Goal: Task Accomplishment & Management: Use online tool/utility

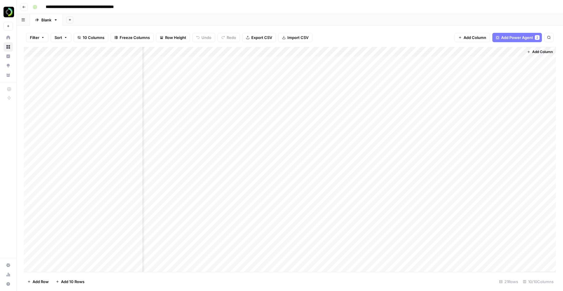
scroll to position [0, 229]
click at [82, 67] on div "Add Column" at bounding box center [290, 159] width 533 height 225
click at [75, 96] on div "Add Column" at bounding box center [290, 159] width 533 height 225
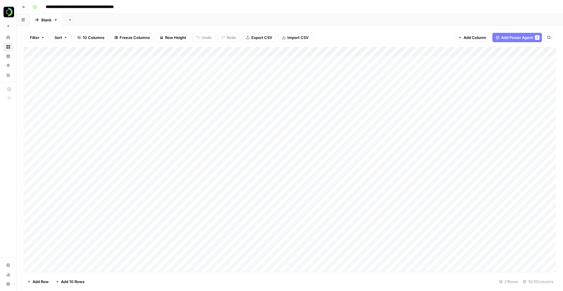
click at [75, 96] on div at bounding box center [93, 95] width 99 height 27
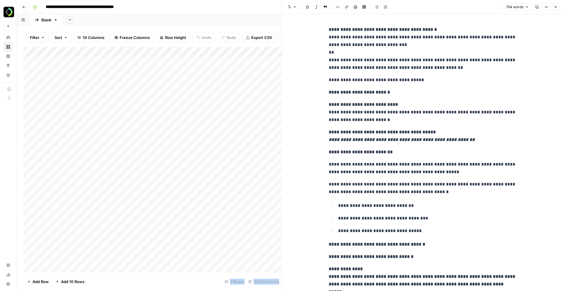
click at [345, 41] on p "**********" at bounding box center [423, 49] width 188 height 46
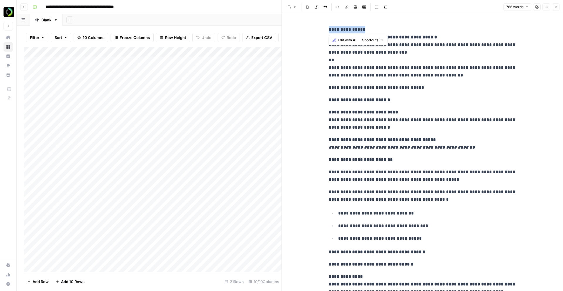
click at [291, 7] on icon "button" at bounding box center [290, 7] width 4 height 4
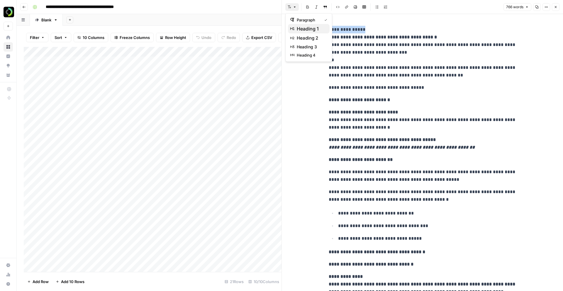
click at [299, 29] on span "heading 1" at bounding box center [311, 28] width 28 height 7
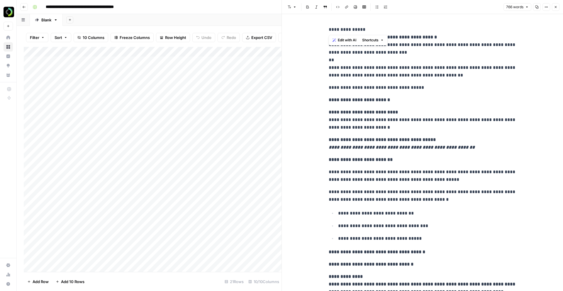
click at [332, 58] on p "**********" at bounding box center [423, 52] width 188 height 53
click at [57, 119] on div "Add Column" at bounding box center [153, 159] width 258 height 225
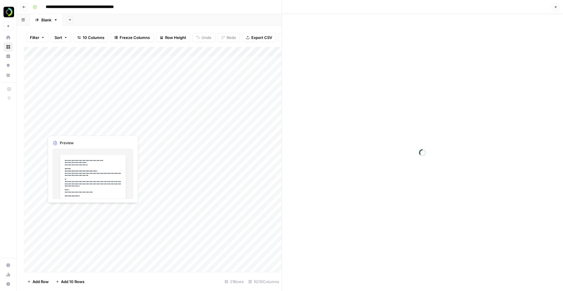
click at [57, 119] on div at bounding box center [93, 121] width 99 height 27
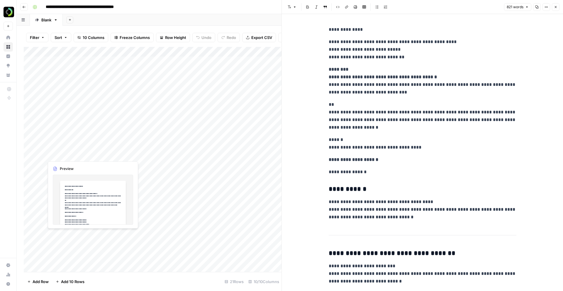
click at [77, 142] on div "Add Column" at bounding box center [153, 159] width 258 height 225
click at [99, 151] on div "Add Column" at bounding box center [153, 159] width 258 height 225
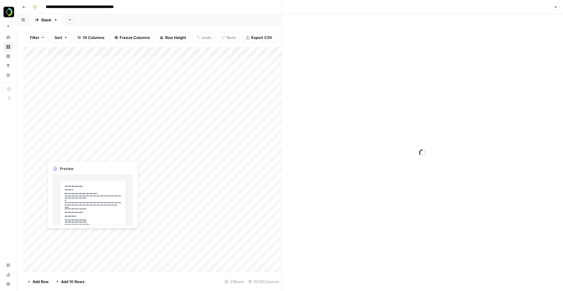
click at [99, 151] on div at bounding box center [93, 147] width 99 height 27
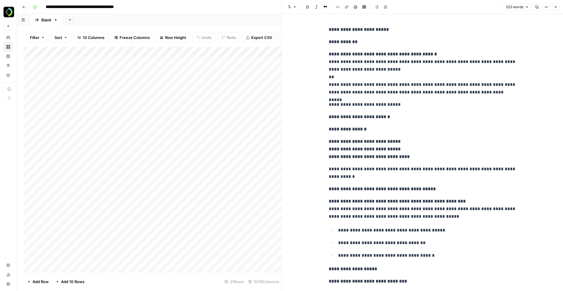
click at [358, 31] on strong "**********" at bounding box center [359, 29] width 60 height 4
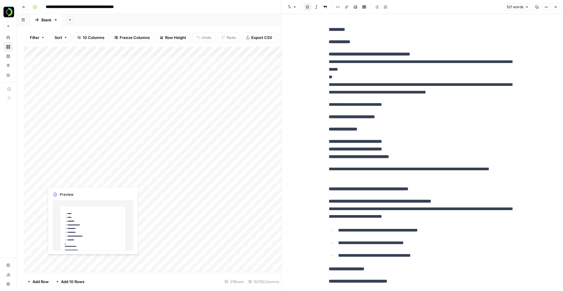
click at [72, 172] on div "Add Column" at bounding box center [153, 159] width 258 height 225
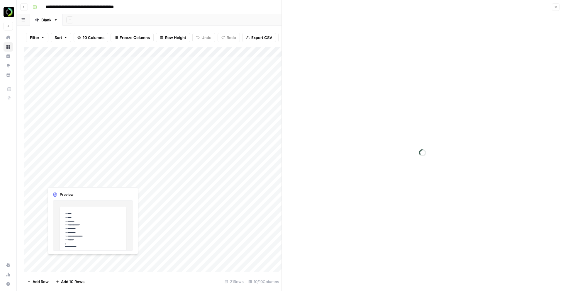
click at [72, 172] on div at bounding box center [93, 172] width 99 height 27
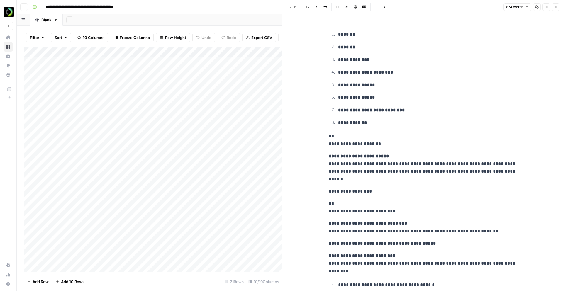
click at [355, 38] on p "*******" at bounding box center [427, 35] width 178 height 8
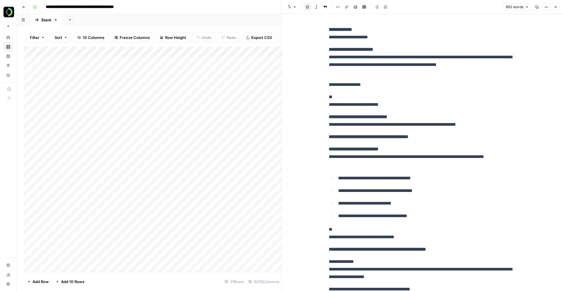
click at [333, 36] on p "**********" at bounding box center [423, 33] width 188 height 15
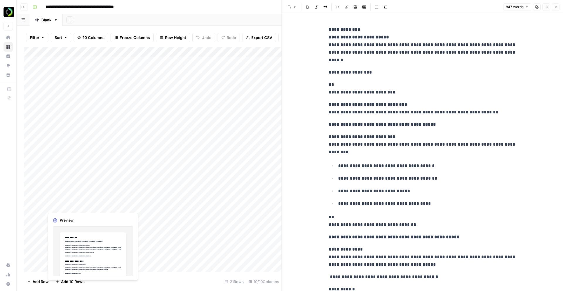
click at [65, 199] on div "Add Column" at bounding box center [153, 159] width 258 height 225
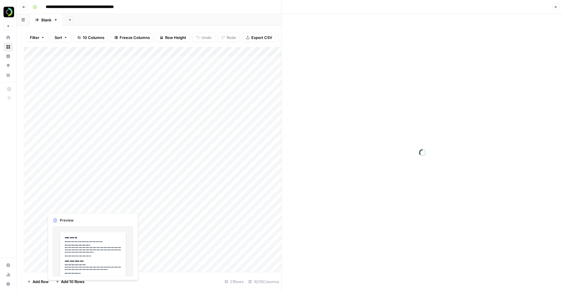
click at [65, 199] on div at bounding box center [93, 198] width 99 height 27
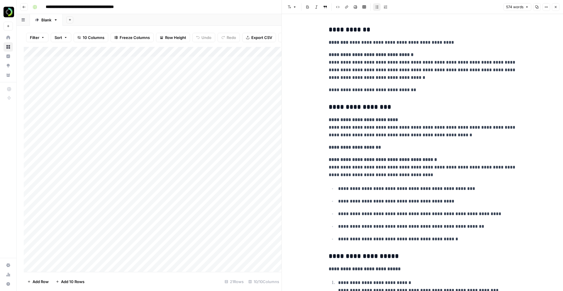
click at [341, 43] on strong "********" at bounding box center [339, 42] width 20 height 4
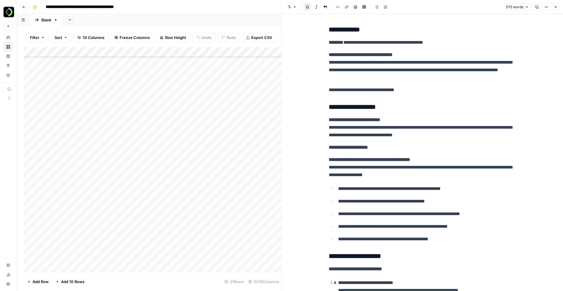
scroll to position [66, 0]
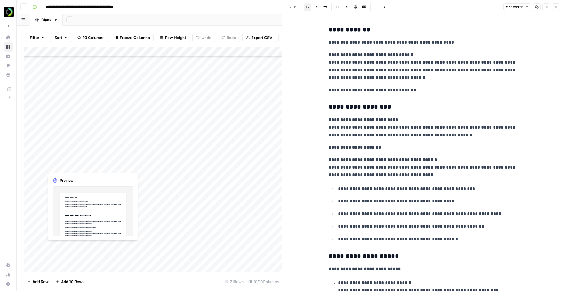
click at [79, 156] on div "Add Column" at bounding box center [153, 159] width 258 height 225
click at [72, 161] on div "Add Column" at bounding box center [153, 159] width 258 height 225
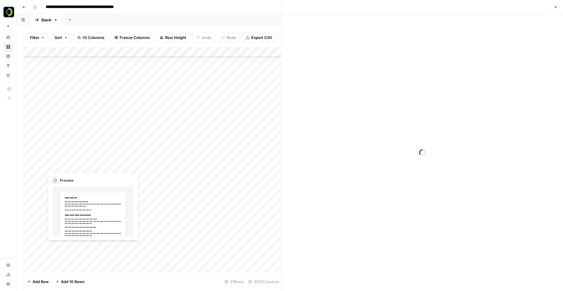
click at [72, 161] on div at bounding box center [93, 158] width 99 height 27
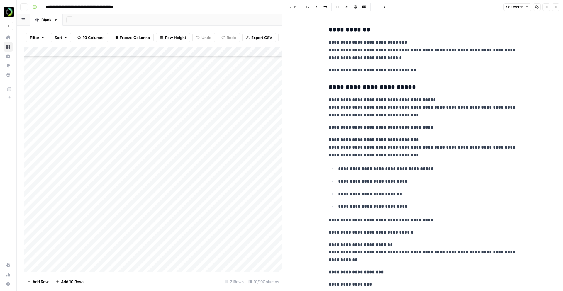
click at [336, 39] on p "**********" at bounding box center [423, 50] width 188 height 23
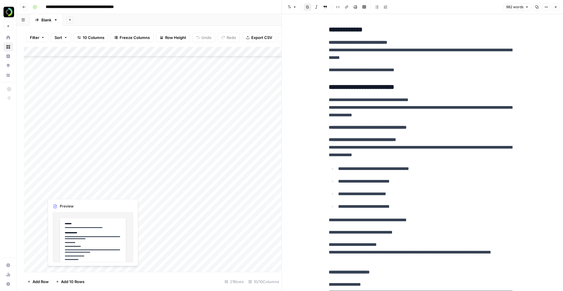
click at [74, 186] on div "Add Column" at bounding box center [153, 159] width 258 height 225
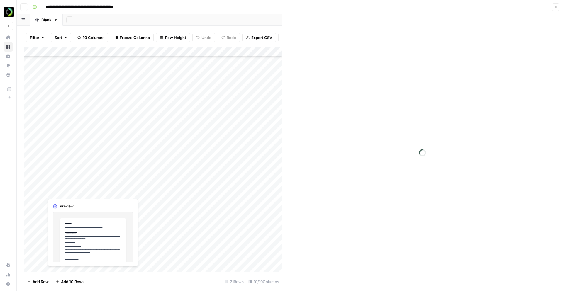
click at [74, 186] on div at bounding box center [93, 184] width 99 height 27
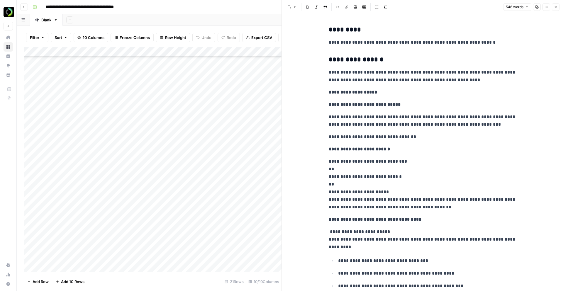
click at [332, 29] on strong "*********" at bounding box center [345, 29] width 32 height 6
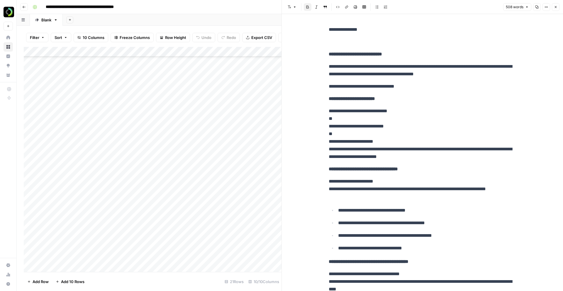
scroll to position [117, 0]
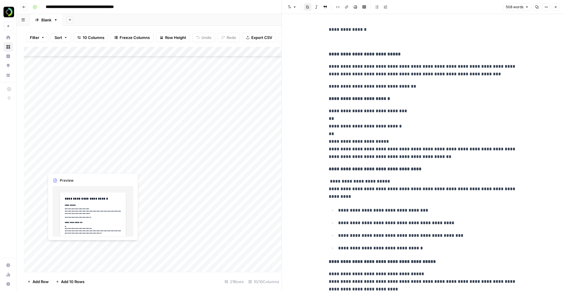
click at [101, 158] on div "Add Column" at bounding box center [153, 159] width 258 height 225
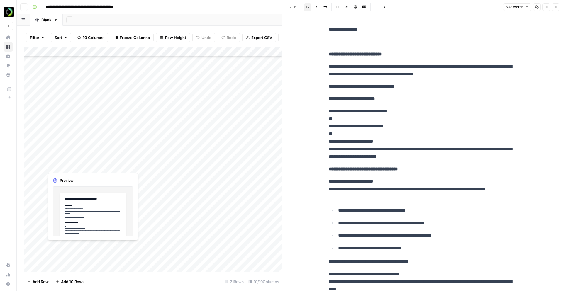
click at [109, 162] on div "Add Column" at bounding box center [153, 159] width 258 height 225
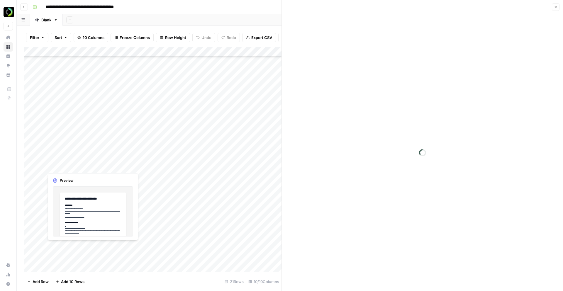
click at [109, 162] on div at bounding box center [93, 158] width 99 height 27
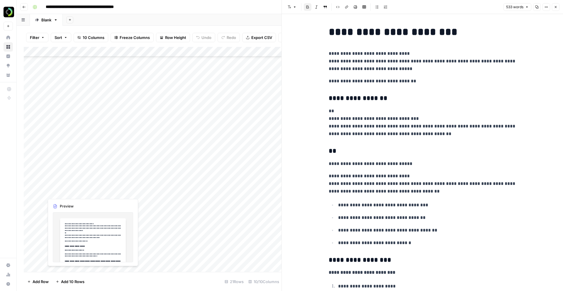
click at [81, 181] on div "Add Column" at bounding box center [153, 159] width 258 height 225
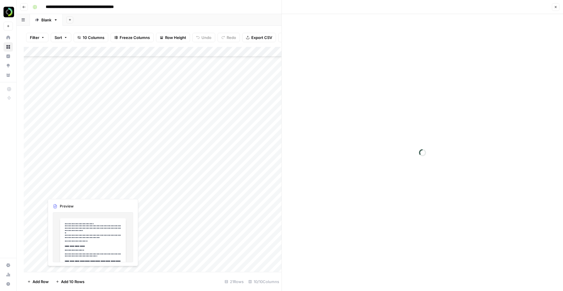
click at [81, 181] on div at bounding box center [93, 184] width 99 height 27
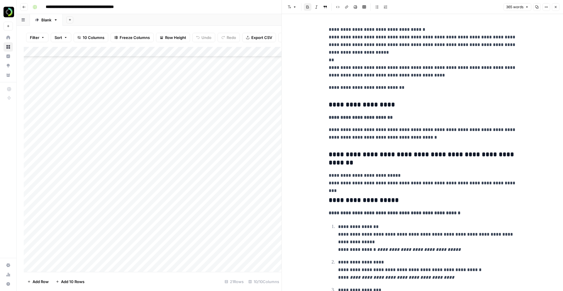
click at [351, 28] on p "**********" at bounding box center [423, 52] width 188 height 53
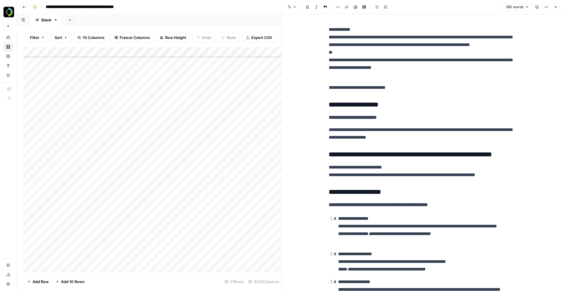
scroll to position [155, 0]
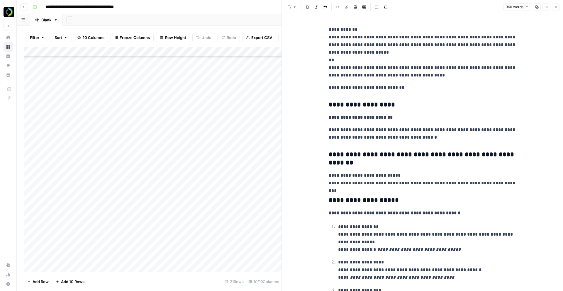
click at [83, 176] on div "Add Column" at bounding box center [153, 159] width 258 height 225
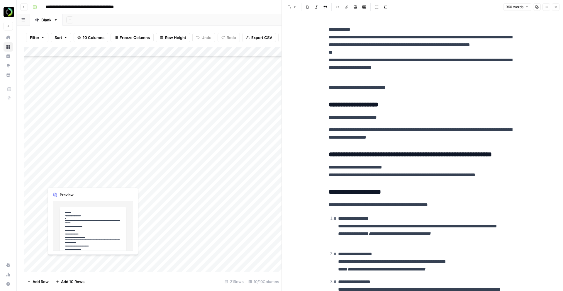
click at [101, 168] on div "Add Column" at bounding box center [153, 159] width 258 height 225
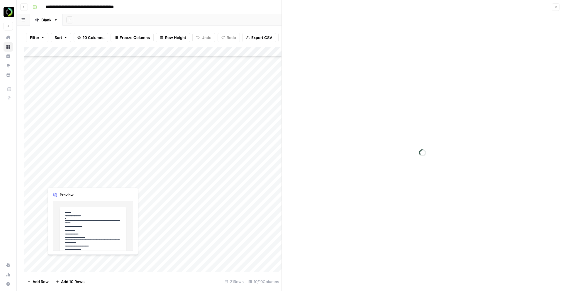
click at [101, 168] on div at bounding box center [93, 173] width 99 height 27
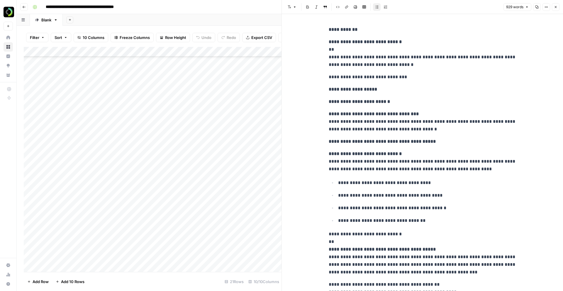
click at [337, 40] on strong "**********" at bounding box center [365, 42] width 73 height 4
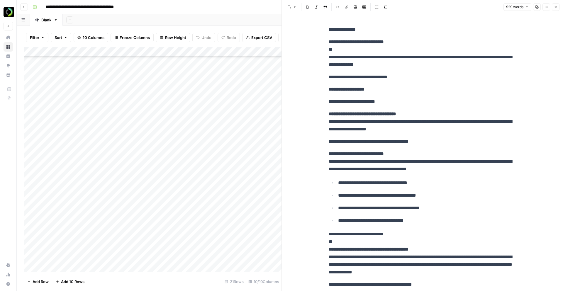
scroll to position [195, 0]
click at [72, 153] on div "Add Column" at bounding box center [153, 159] width 258 height 225
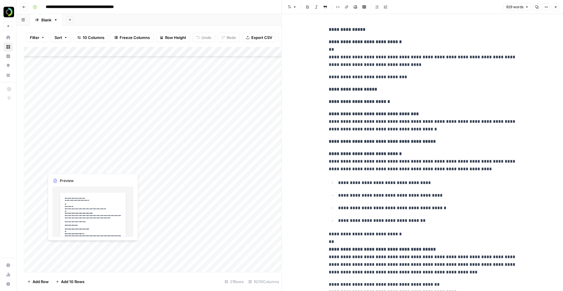
click at [70, 166] on div "Add Column" at bounding box center [153, 159] width 258 height 225
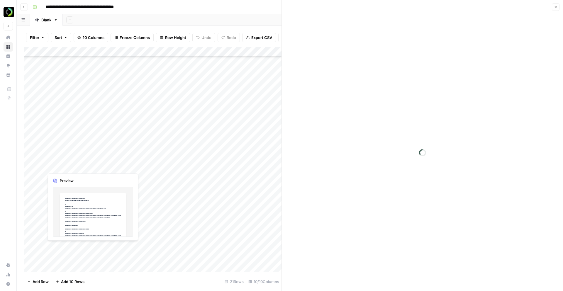
click at [70, 166] on div at bounding box center [93, 159] width 99 height 27
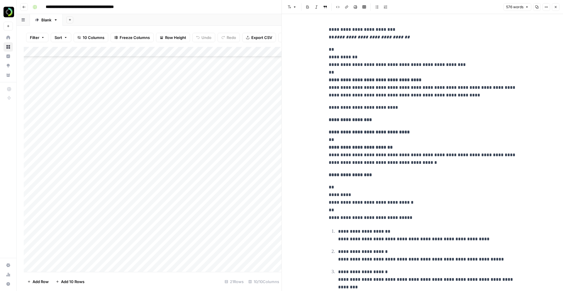
click at [366, 28] on p "**********" at bounding box center [423, 33] width 188 height 15
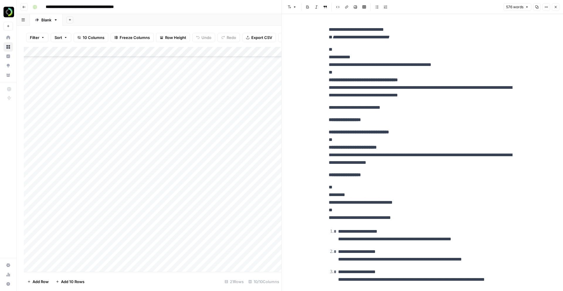
scroll to position [246, 0]
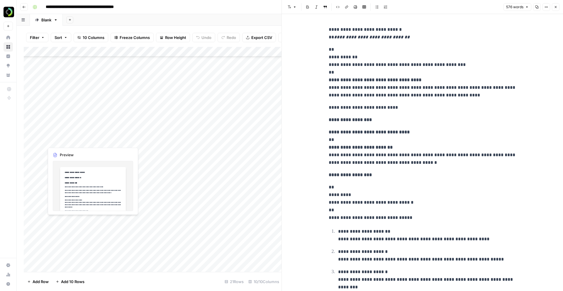
click at [76, 133] on div "Add Column" at bounding box center [153, 159] width 258 height 225
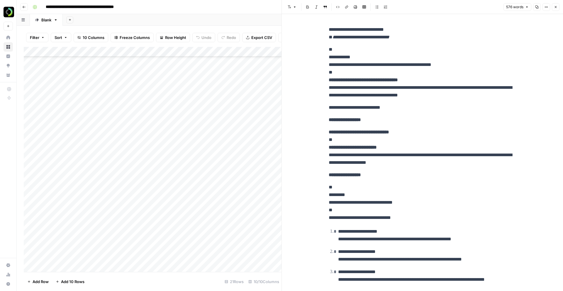
click at [332, 38] on p "**********" at bounding box center [423, 33] width 188 height 15
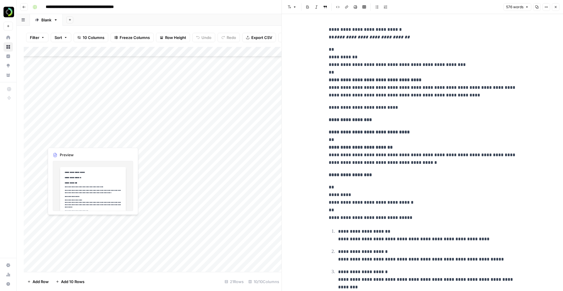
click at [87, 134] on div "Add Column" at bounding box center [153, 159] width 258 height 225
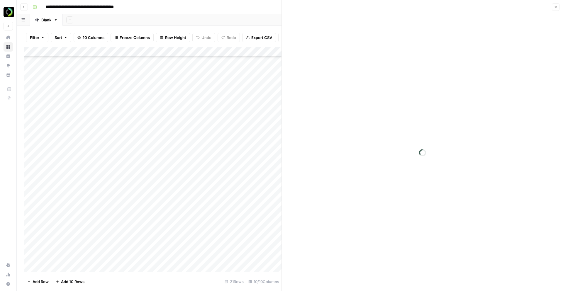
click at [80, 109] on div "Add Column" at bounding box center [153, 159] width 258 height 225
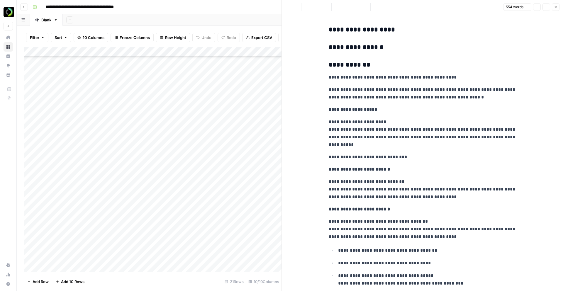
click at [80, 109] on div "Add Column" at bounding box center [153, 159] width 258 height 225
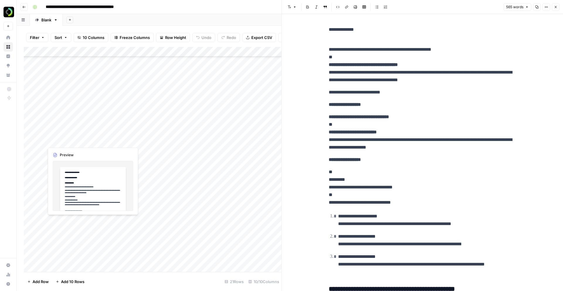
click at [85, 134] on div "Add Column" at bounding box center [153, 159] width 258 height 225
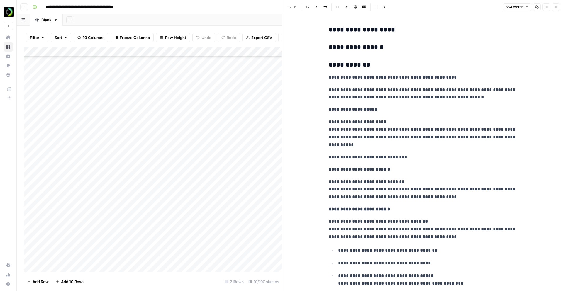
click at [85, 156] on div "Add Column" at bounding box center [153, 159] width 258 height 225
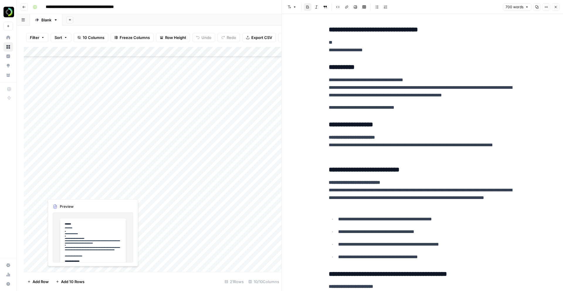
click at [88, 190] on div "Add Column" at bounding box center [153, 159] width 258 height 225
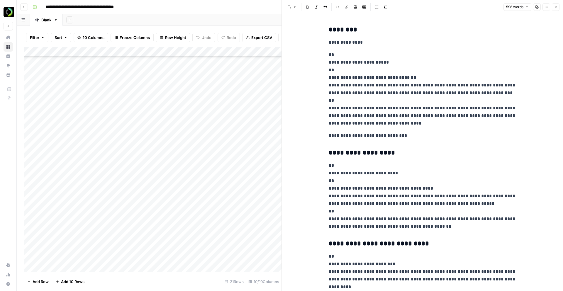
click at [333, 30] on h3 "********" at bounding box center [423, 30] width 188 height 8
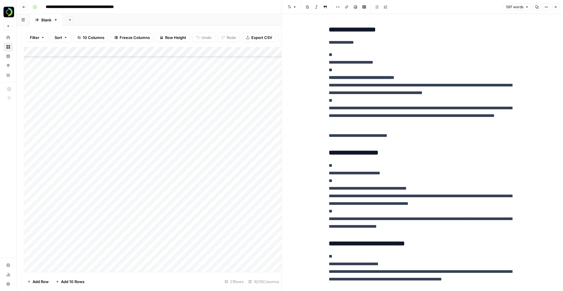
scroll to position [320, 0]
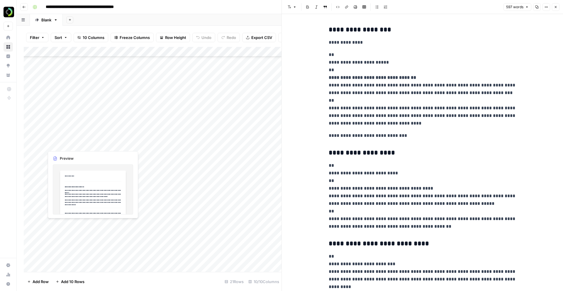
click at [80, 140] on div "Add Column" at bounding box center [153, 159] width 258 height 225
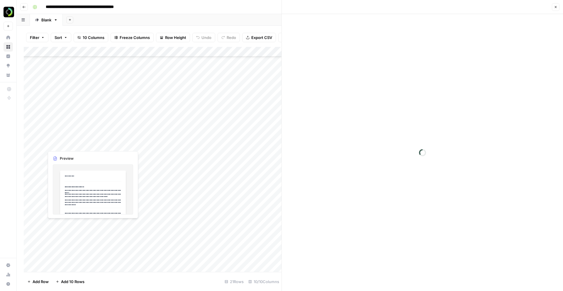
click at [80, 140] on div at bounding box center [93, 136] width 99 height 27
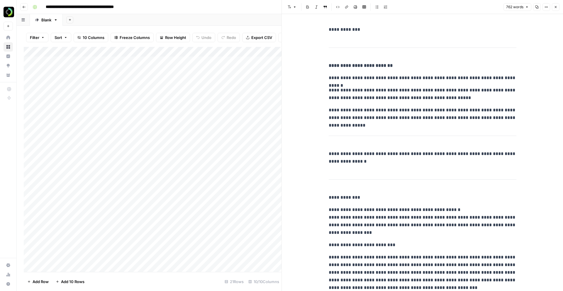
click at [72, 75] on div "Add Column" at bounding box center [153, 159] width 258 height 225
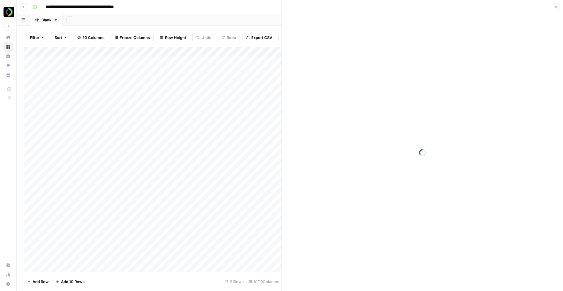
click at [72, 75] on div at bounding box center [93, 69] width 99 height 27
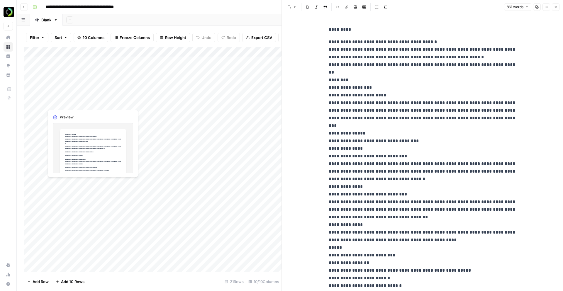
click at [111, 90] on div "Add Column" at bounding box center [153, 159] width 258 height 225
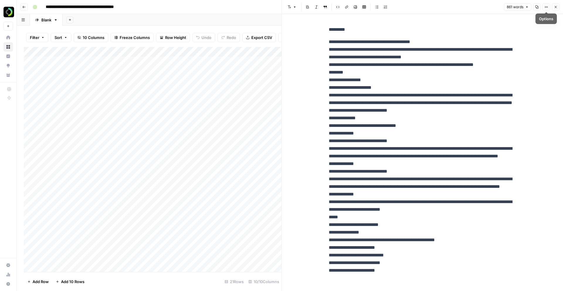
click at [559, 6] on button "Close" at bounding box center [556, 7] width 8 height 8
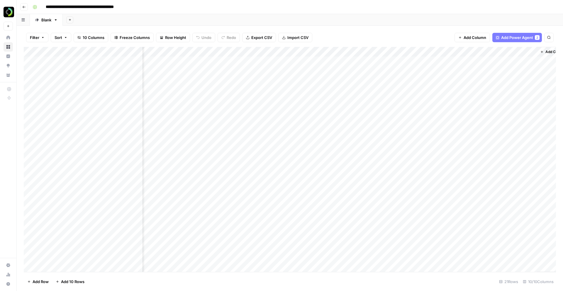
scroll to position [0, 229]
click at [519, 37] on span "Add Power Agent" at bounding box center [518, 38] width 32 height 6
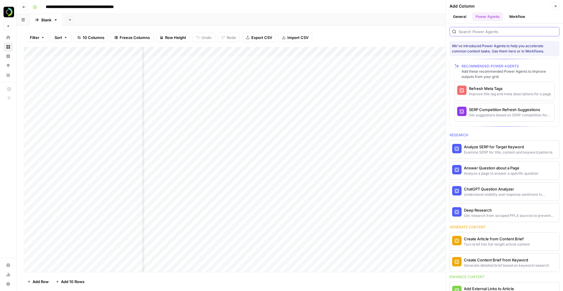
click at [483, 31] on input "search" at bounding box center [508, 32] width 98 height 6
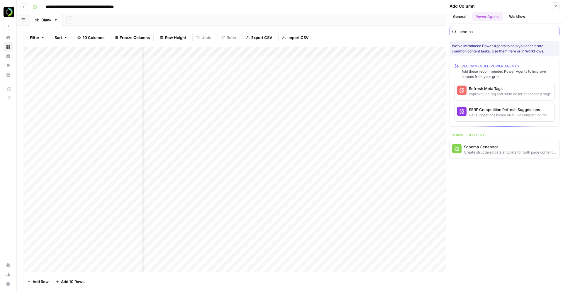
type input "schema"
